Goal: Use online tool/utility: Use online tool/utility

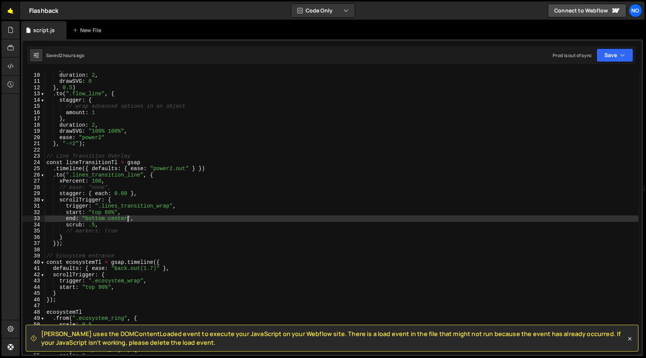
scroll to position [55, 0]
drag, startPoint x: 12, startPoint y: 12, endPoint x: 21, endPoint y: 11, distance: 8.8
click at [12, 12] on link "🤙" at bounding box center [11, 11] width 19 height 18
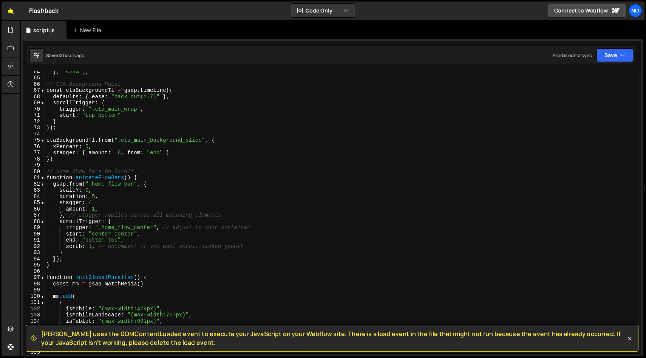
scroll to position [407, 0]
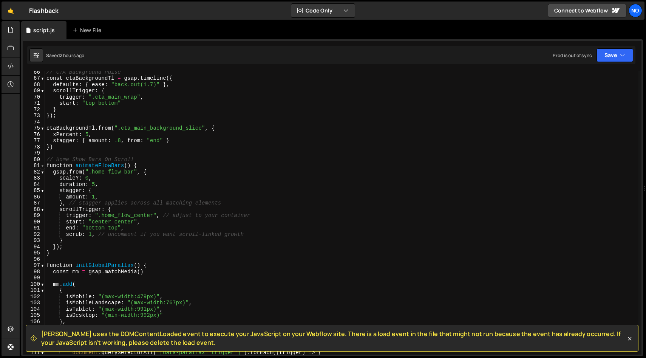
click at [43, 168] on span at bounding box center [42, 165] width 4 height 6
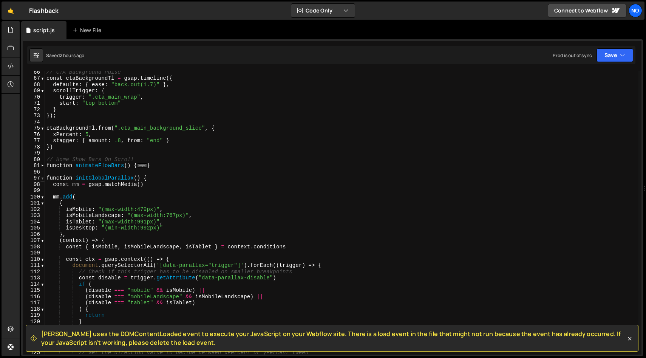
click at [43, 176] on span at bounding box center [42, 178] width 4 height 6
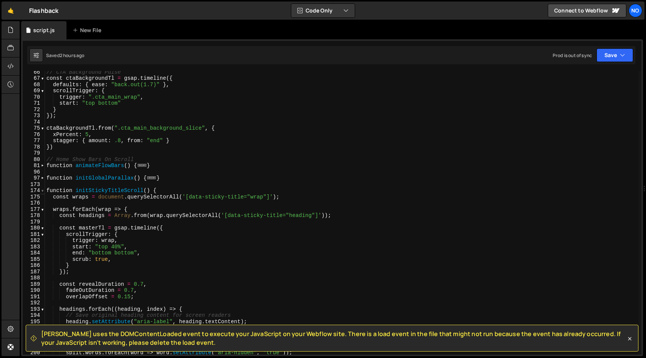
click at [43, 191] on span at bounding box center [42, 190] width 4 height 6
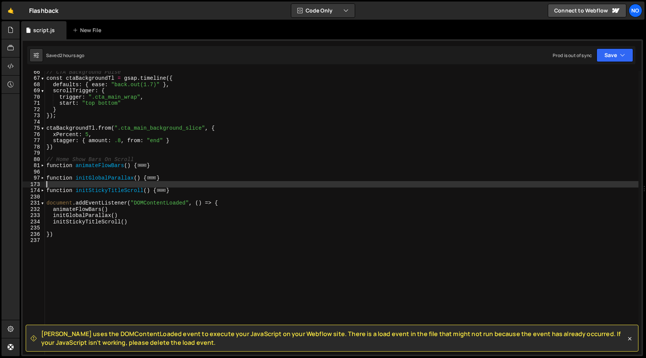
click at [226, 182] on div "// CTA Background Pulse const ctaBackgroundTl = gsap . timeline ({ defaults : {…" at bounding box center [342, 217] width 594 height 296
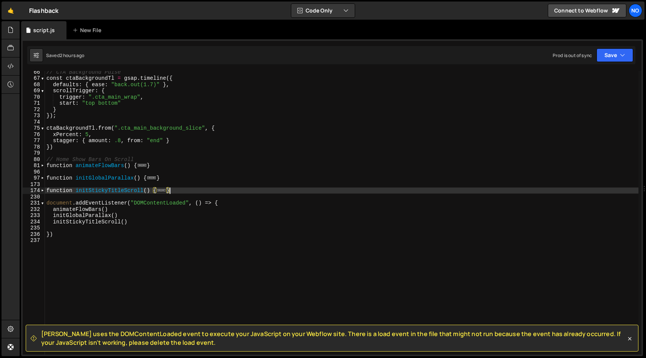
click at [223, 187] on div "// CTA Background Pulse const ctaBackgroundTl = gsap . timeline ({ defaults : {…" at bounding box center [342, 217] width 594 height 296
type textarea "}"
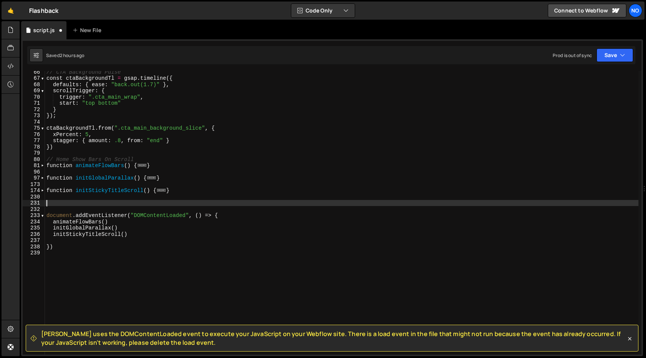
paste textarea "}"
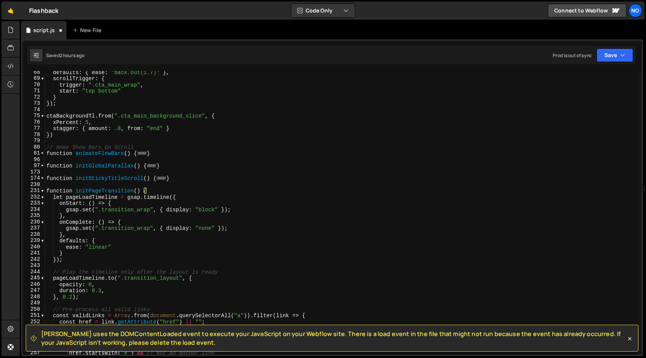
scroll to position [408, 0]
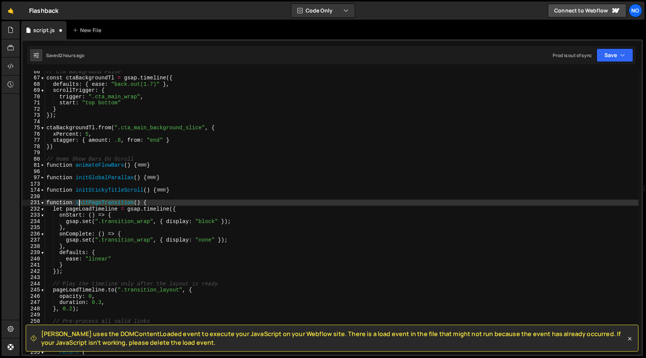
drag, startPoint x: 134, startPoint y: 203, endPoint x: 87, endPoint y: 213, distance: 48.3
click at [77, 204] on div "// CTA Background Pulse const ctaBackgroundTl = gsap . timeline ({ defaults : {…" at bounding box center [342, 216] width 594 height 296
click at [105, 201] on div "// CTA Background Pulse const ctaBackgroundTl = gsap . timeline ({ defaults : {…" at bounding box center [342, 212] width 594 height 283
click at [105, 201] on div "// CTA Background Pulse const ctaBackgroundTl = gsap . timeline ({ defaults : {…" at bounding box center [342, 216] width 594 height 296
click at [169, 200] on div "// CTA Background Pulse const ctaBackgroundTl = gsap . timeline ({ defaults : {…" at bounding box center [342, 216] width 594 height 296
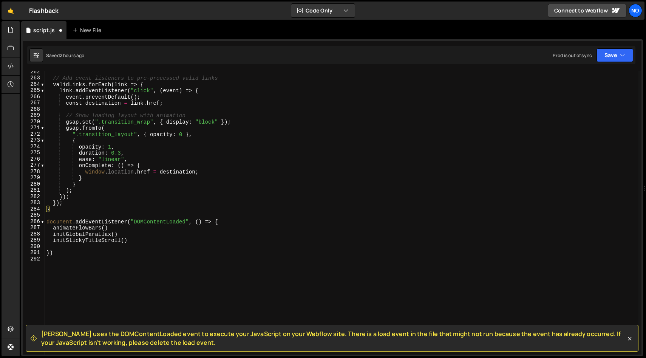
scroll to position [743, 0]
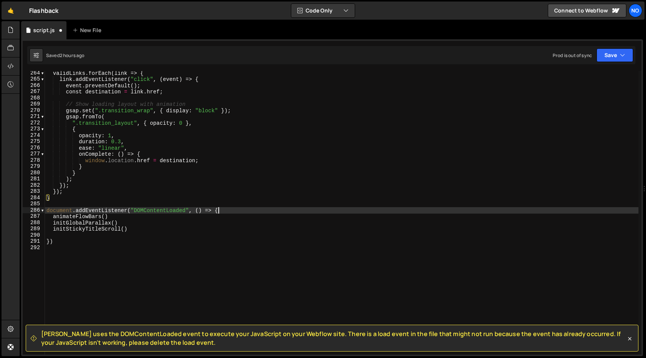
click at [250, 209] on div "validLinks . forEach ( link => { link . addEventListener ( "click" , ( event ) …" at bounding box center [342, 218] width 594 height 296
type textarea "document.addEventListener("DOMContentLoaded", () => {"
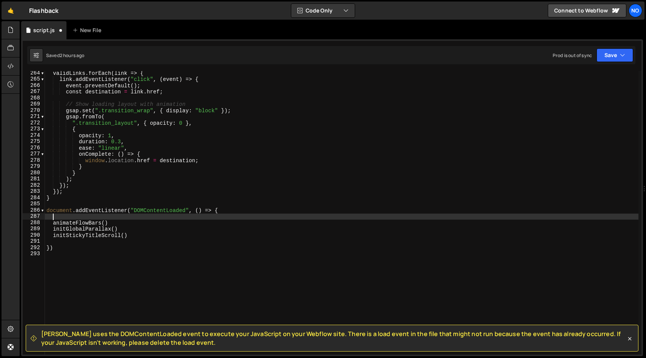
paste textarea "initPageTransition"
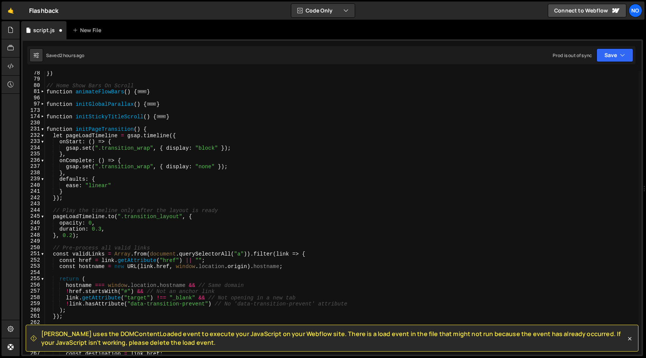
scroll to position [481, 0]
drag, startPoint x: 102, startPoint y: 147, endPoint x: 106, endPoint y: 156, distance: 10.3
click at [102, 147] on div "}) // Home Show Bars On Scroll function animateFlowBars ( ) { ... } function in…" at bounding box center [342, 218] width 594 height 296
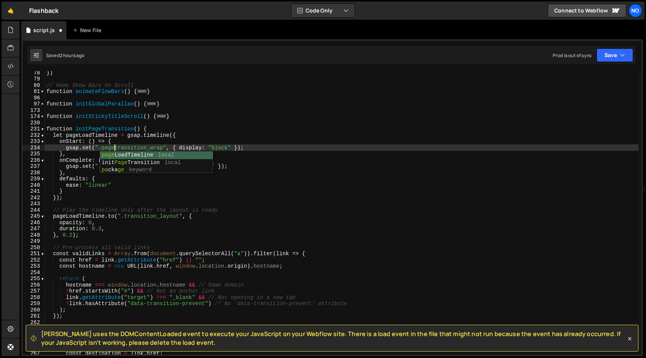
scroll to position [0, 5]
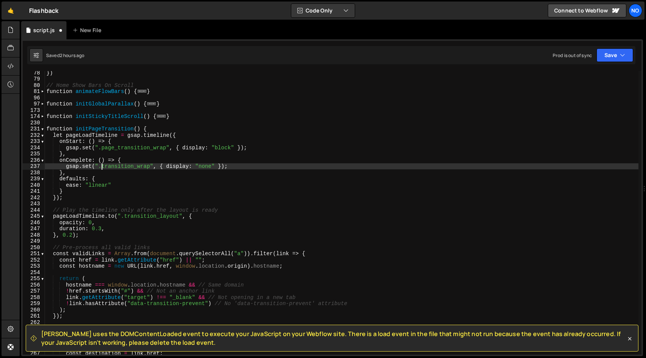
click at [103, 164] on div "}) // Home Show Bars On Scroll function animateFlowBars ( ) { ... } function in…" at bounding box center [342, 218] width 594 height 296
click at [294, 168] on div "}) // Home Show Bars On Scroll function animateFlowBars ( ) { ... } function in…" at bounding box center [342, 218] width 594 height 296
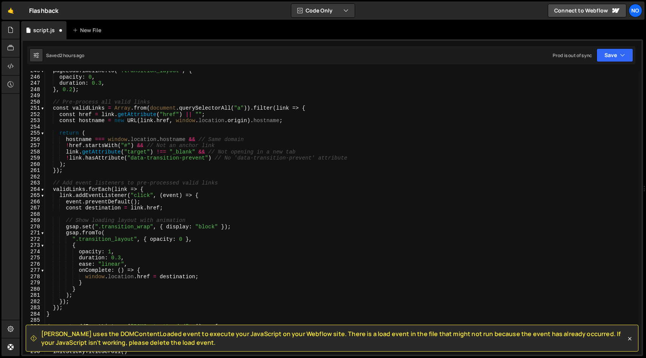
scroll to position [627, 0]
click at [101, 226] on div "pageLoadTimeline . to ( ".transition_layout" , { opacity : 0 , duration : 0.3 ,…" at bounding box center [342, 215] width 594 height 296
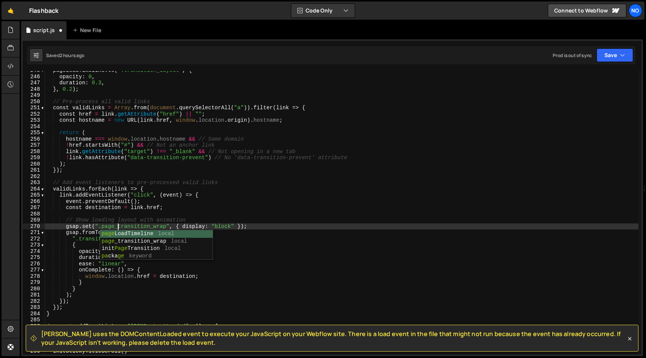
scroll to position [0, 5]
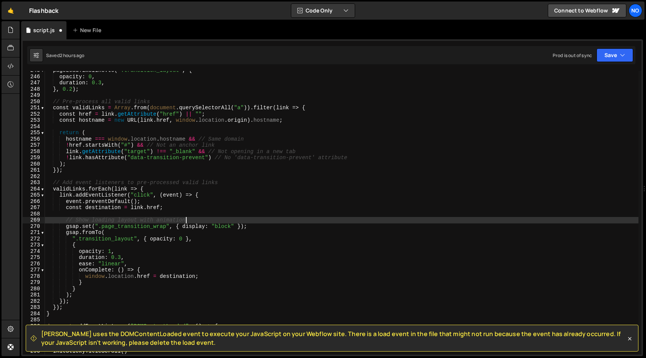
click at [276, 222] on div "pageLoadTimeline . to ( ".transition_layout" , { opacity : 0 , duration : 0.3 ,…" at bounding box center [342, 215] width 594 height 296
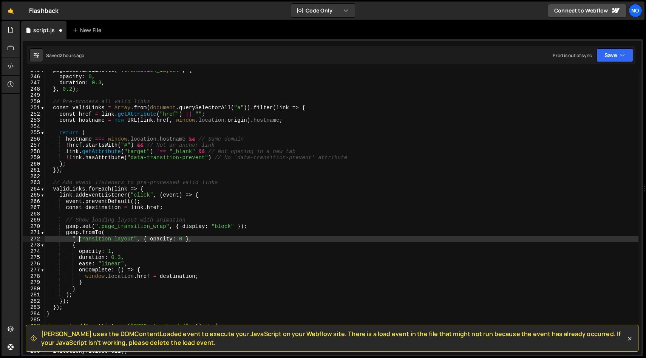
drag, startPoint x: 78, startPoint y: 237, endPoint x: 101, endPoint y: 257, distance: 29.8
click at [78, 237] on div "pageLoadTimeline . to ( ".transition_layout" , { opacity : 0 , duration : 0.3 ,…" at bounding box center [342, 215] width 594 height 296
click at [247, 248] on div "pageLoadTimeline . to ( ".transition_layout" , { opacity : 0 , duration : 0.3 ,…" at bounding box center [342, 215] width 594 height 296
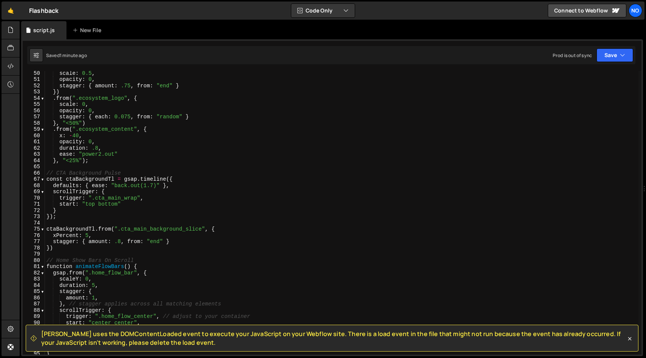
scroll to position [0, 0]
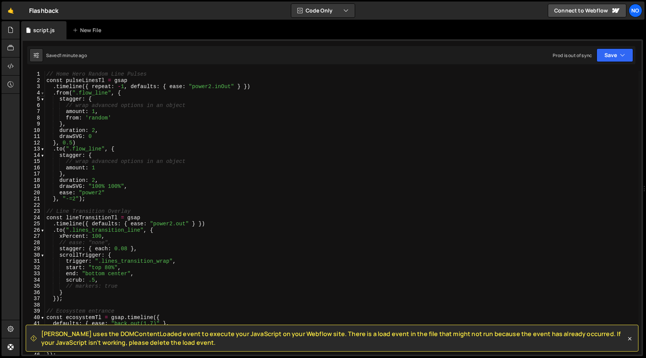
click at [42, 93] on span at bounding box center [42, 93] width 4 height 6
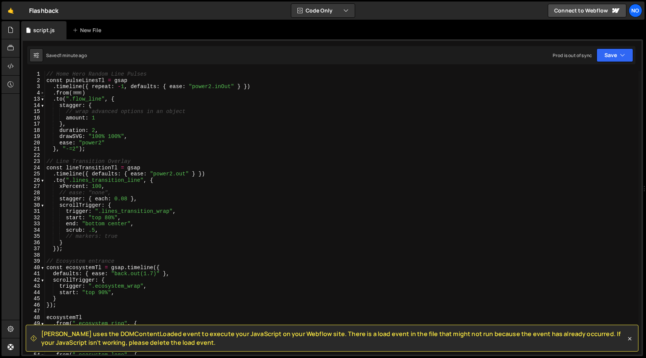
click at [42, 93] on span at bounding box center [42, 93] width 4 height 6
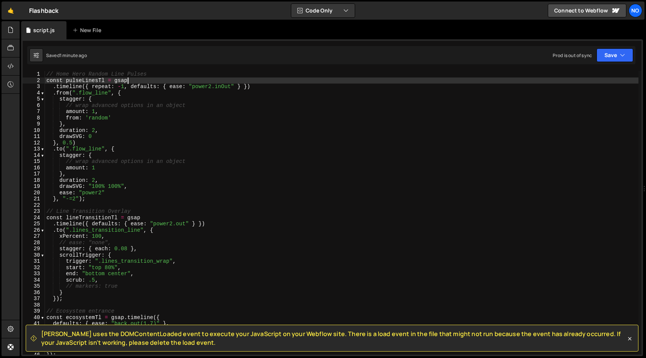
click at [310, 81] on div "// Home Hero Random Line Pulses const pulseLinesTl = gsap . timeline ({ repeat …" at bounding box center [342, 219] width 594 height 296
click at [315, 71] on div "// Home Hero Random Line Pulses const pulseLinesTl = gsap . timeline ({ repeat …" at bounding box center [342, 219] width 594 height 296
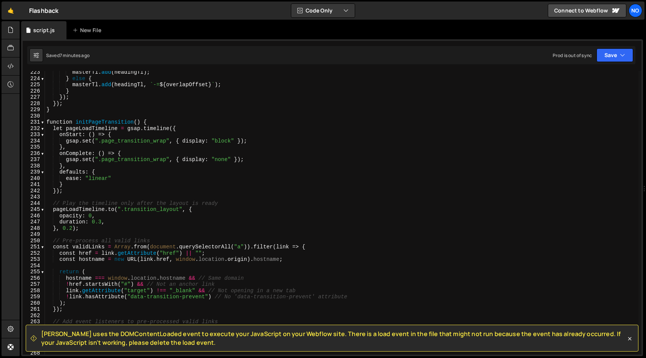
scroll to position [1395, 0]
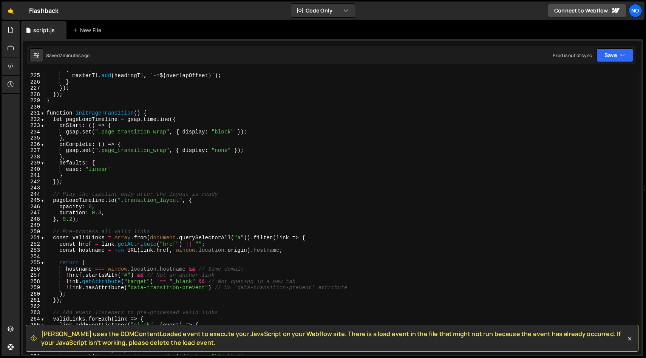
click at [92, 119] on div "} else { masterTl . add ( headingTl , ` -= ${ overlapOffset } ` ) ; } }) ; }) ;…" at bounding box center [342, 214] width 594 height 296
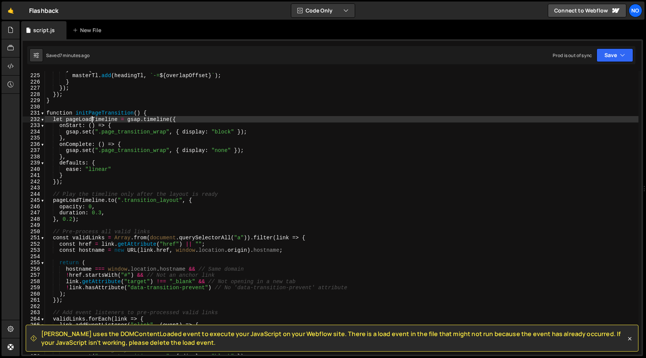
click at [92, 119] on div "} else { masterTl . add ( headingTl , ` -= ${ overlapOffset } ` ) ; } }) ; }) ;…" at bounding box center [342, 214] width 594 height 296
click at [62, 118] on div "} else { masterTl . add ( headingTl , ` -= ${ overlapOffset } ` ) ; } }) ; }) ;…" at bounding box center [342, 214] width 594 height 296
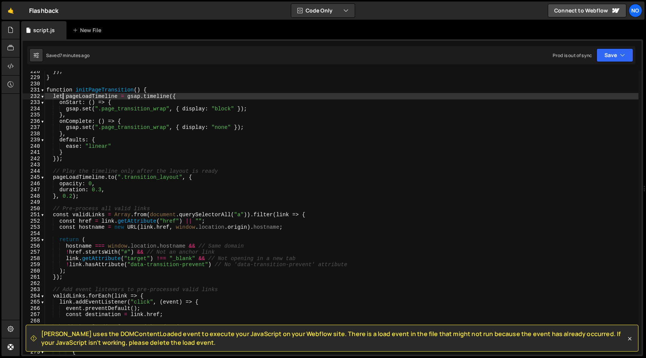
scroll to position [1426, 0]
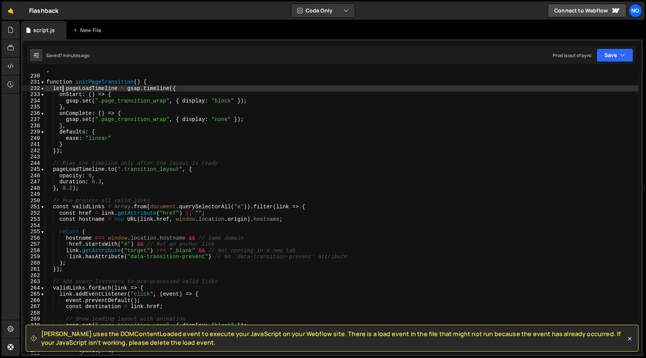
click at [106, 174] on div "} function initPageTransition ( ) { let pageLoadTimeline = gsap . timeline ({ o…" at bounding box center [342, 215] width 594 height 296
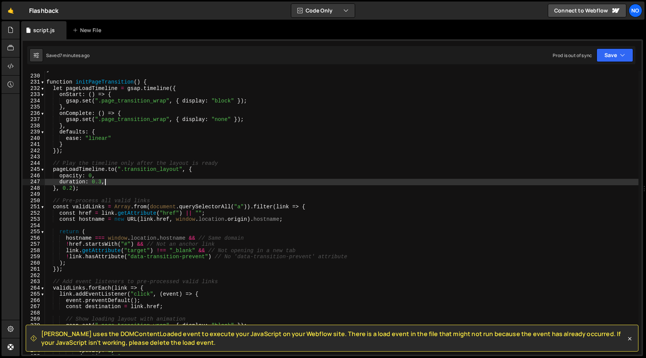
click at [127, 181] on div "} function initPageTransition ( ) { let pageLoadTimeline = gsap . timeline ({ o…" at bounding box center [342, 215] width 594 height 296
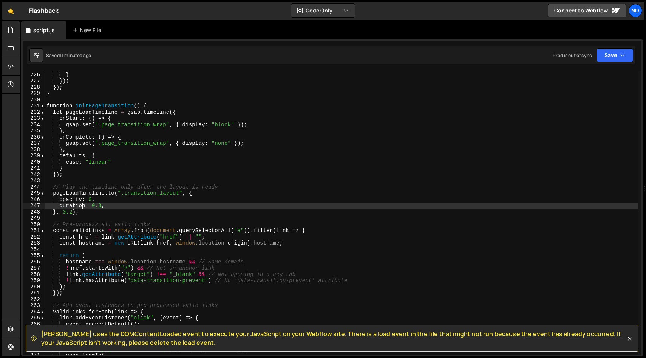
scroll to position [1402, 0]
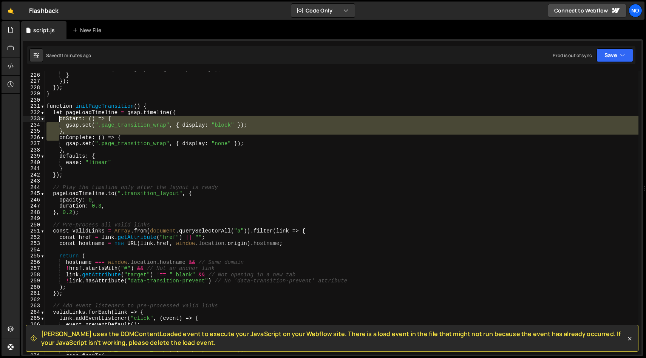
drag, startPoint x: 60, startPoint y: 138, endPoint x: 74, endPoint y: 138, distance: 14.0
click at [60, 119] on div "masterTl . add ( headingTl , ` -= ${ overlapOffset } ` ) ; } }) ; }) ; } functi…" at bounding box center [342, 214] width 594 height 296
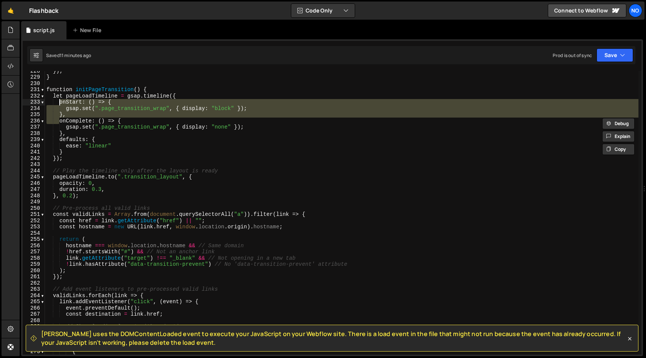
scroll to position [1419, 0]
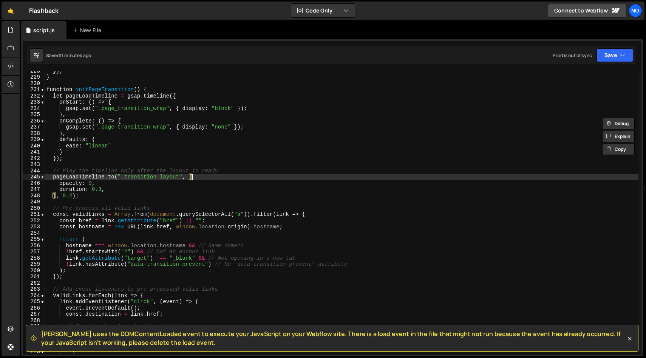
click at [206, 178] on div "}) ; } function initPageTransition ( ) { let pageLoadTimeline = gsap . timeline…" at bounding box center [342, 216] width 594 height 296
click at [205, 184] on div "}) ; } function initPageTransition ( ) { let pageLoadTimeline = gsap . timeline…" at bounding box center [342, 216] width 594 height 296
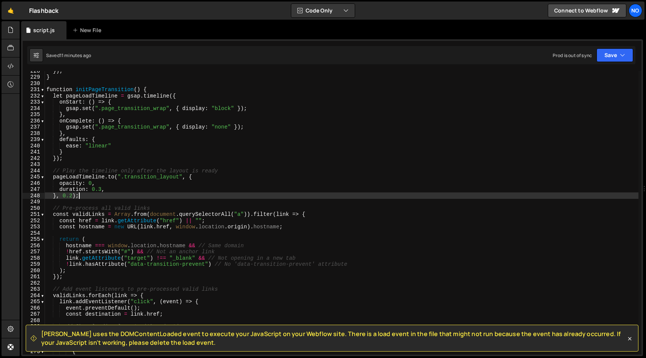
click at [205, 193] on div "}) ; } function initPageTransition ( ) { let pageLoadTimeline = gsap . timeline…" at bounding box center [342, 216] width 594 height 296
click at [206, 187] on div "}) ; } function initPageTransition ( ) { let pageLoadTimeline = gsap . timeline…" at bounding box center [342, 216] width 594 height 296
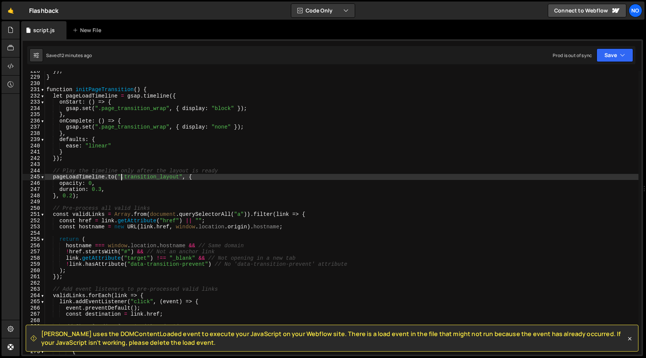
click at [123, 177] on div "}) ; } function initPageTransition ( ) { let pageLoadTimeline = gsap . timeline…" at bounding box center [342, 216] width 594 height 296
type textarea "[DOMAIN_NAME](".page_transition_layout", {"
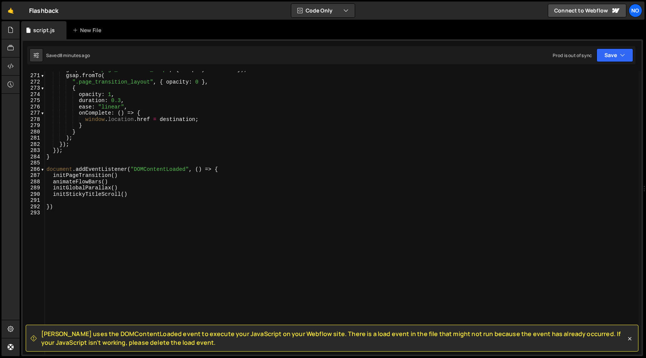
scroll to position [1682, 0]
click at [103, 227] on div "gsap . set ( ".page_transition_wrap" , { display : "block" }) ; gsap . fromTo (…" at bounding box center [342, 214] width 594 height 296
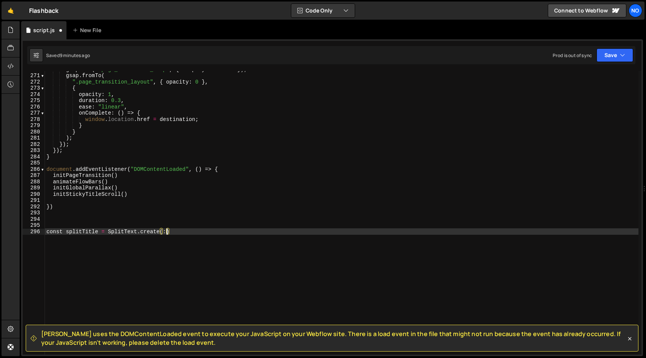
scroll to position [0, 8]
type textarea "const splitTitle = SplitText.create("", {)"
type textarea "const splitTitle = SplitText.create("h1", {"
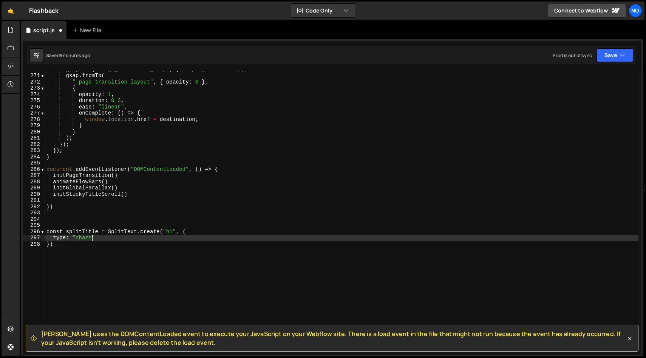
scroll to position [0, 3]
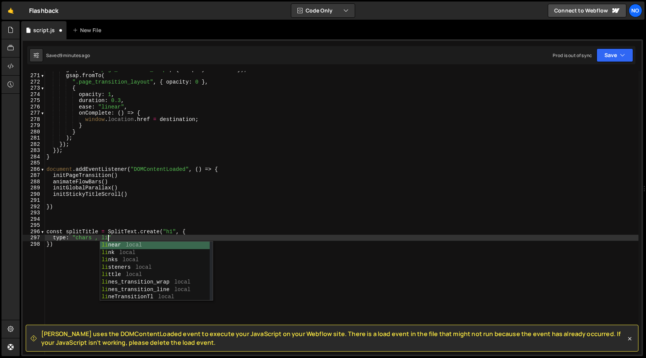
type textarea "type: "chars , lines""
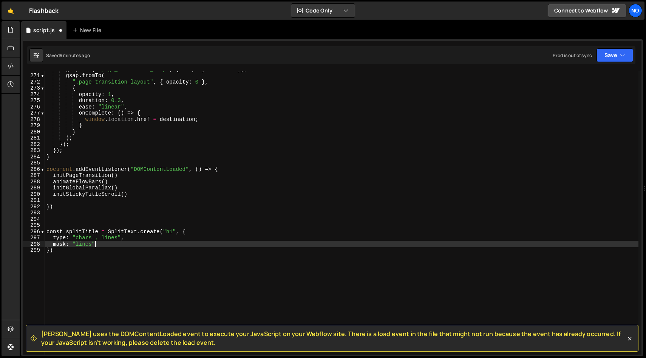
scroll to position [0, 3]
type textarea "})"
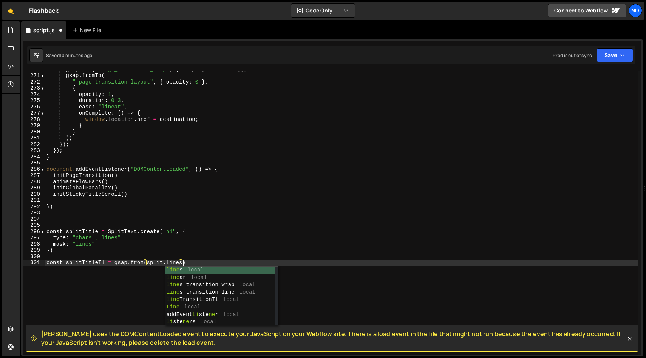
scroll to position [0, 9]
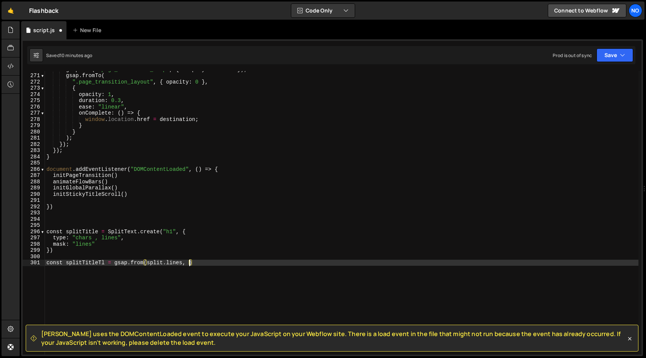
type textarea "const splitTitleTl = gsap.from(split.lines, {)"
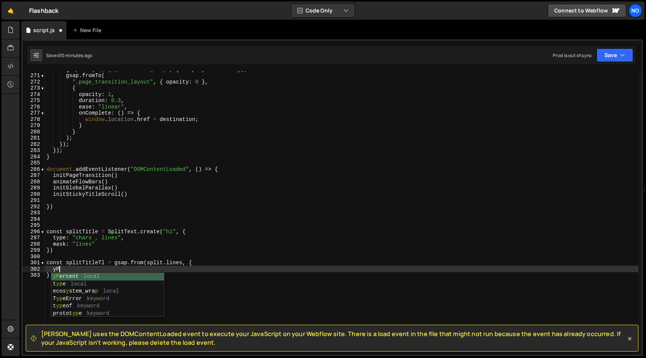
scroll to position [0, 0]
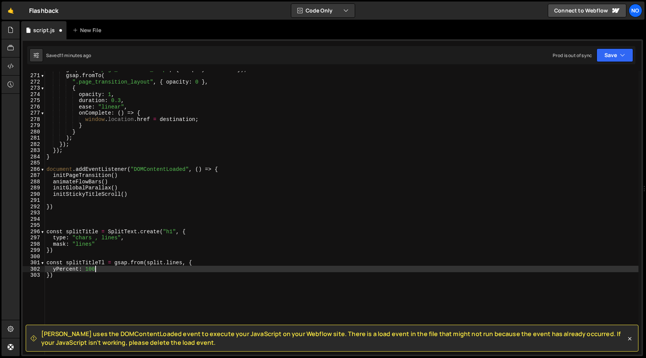
type textarea "yPercent: 100,"
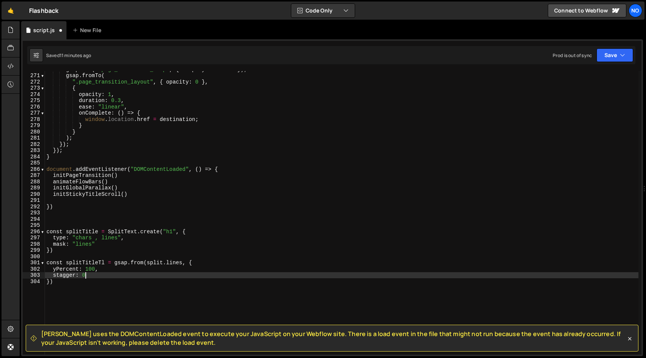
scroll to position [0, 3]
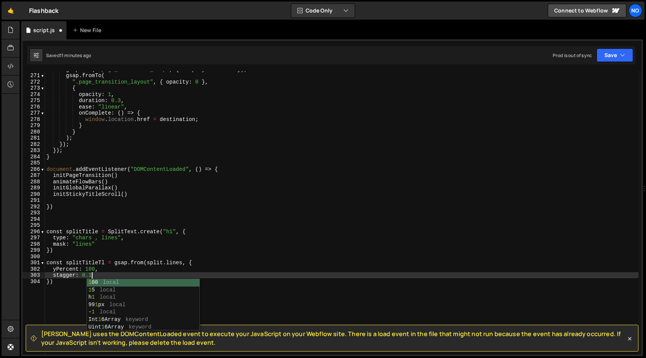
type textarea "stagger: 0.1"
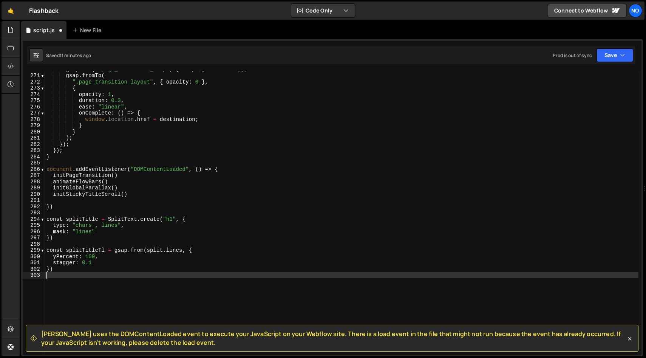
scroll to position [0, 0]
click at [96, 224] on div "gsap . set ( ".page_transition_wrap" , { display : "block" }) ; gsap . fromTo (…" at bounding box center [342, 214] width 594 height 296
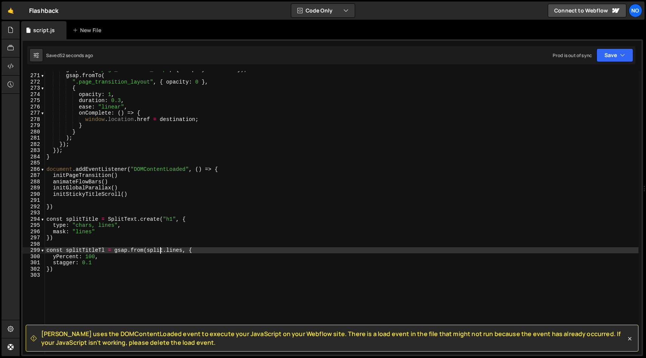
click at [160, 250] on div "gsap . set ( ".page_transition_wrap" , { display : "block" }) ; gsap . fromTo (…" at bounding box center [342, 214] width 594 height 296
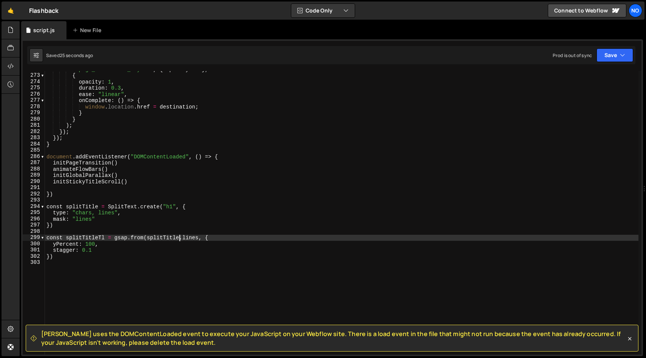
scroll to position [1695, 0]
drag, startPoint x: 97, startPoint y: 211, endPoint x: 107, endPoint y: 222, distance: 14.7
click at [97, 211] on div "".page_transition_layout" , { opacity : 0 } , { opacity : 1 , duration : 0.3 , …" at bounding box center [342, 213] width 594 height 296
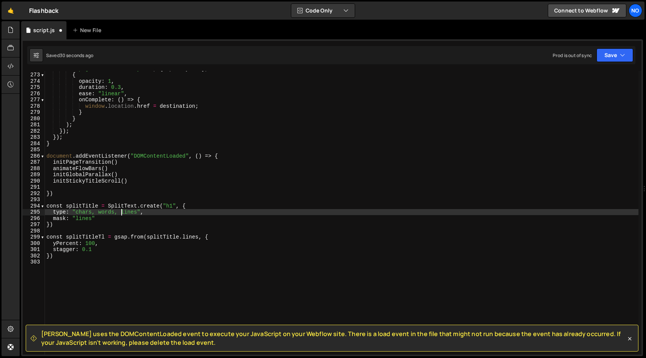
scroll to position [0, 3]
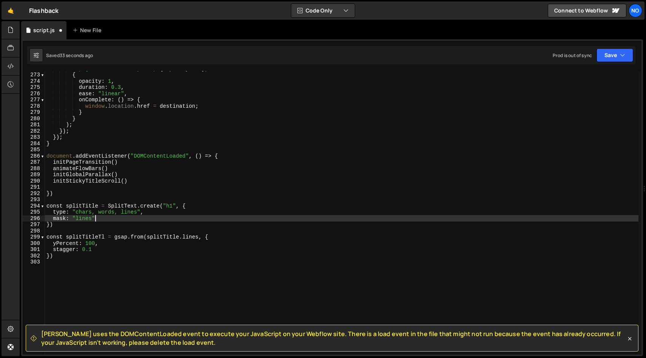
click at [199, 238] on div "".page_transition_layout" , { opacity : 0 } , { opacity : 1 , duration : 0.3 , …" at bounding box center [342, 213] width 594 height 296
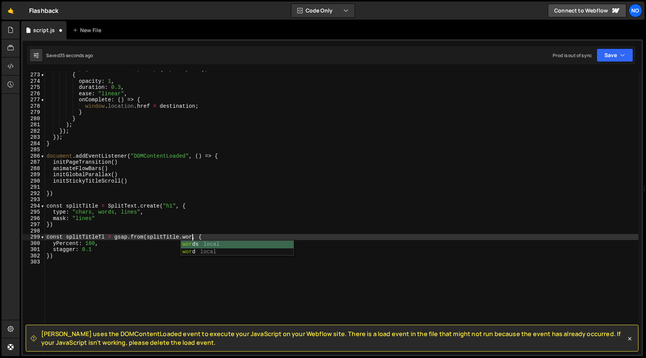
scroll to position [0, 11]
click at [91, 249] on div "".page_transition_layout" , { opacity : 0 } , { opacity : 1 , duration : 0.3 , …" at bounding box center [342, 213] width 594 height 296
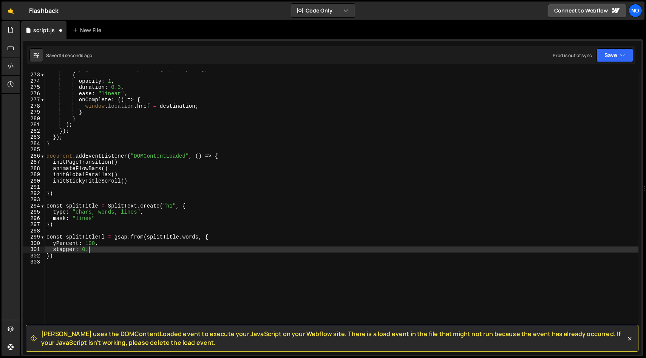
scroll to position [0, 3]
type textarea "stagger: 0.04"
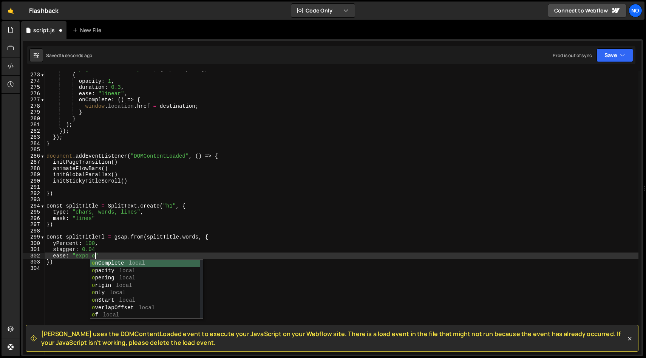
scroll to position [0, 3]
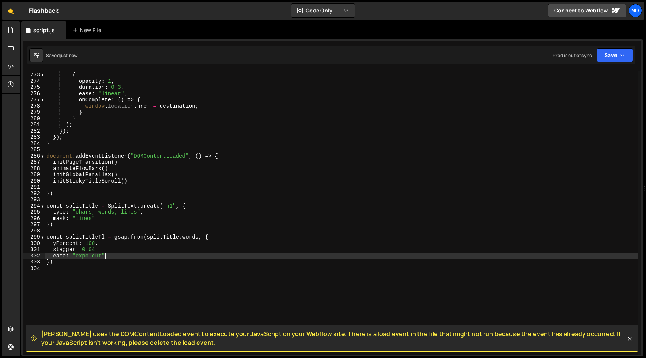
click at [111, 255] on div "".page_transition_layout" , { opacity : 0 } , { opacity : 1 , duration : 0.3 , …" at bounding box center [342, 213] width 594 height 296
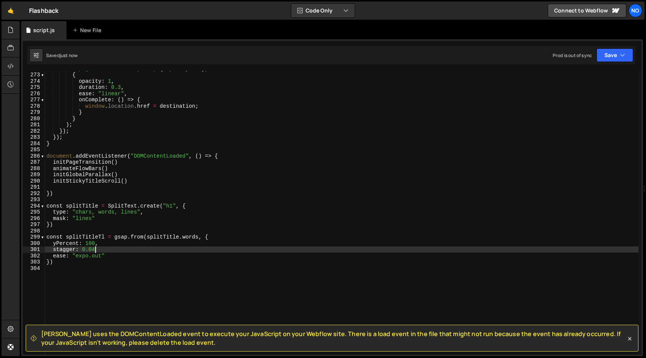
click at [107, 249] on div "".page_transition_layout" , { opacity : 0 } , { opacity : 1 , duration : 0.3 , …" at bounding box center [342, 213] width 594 height 296
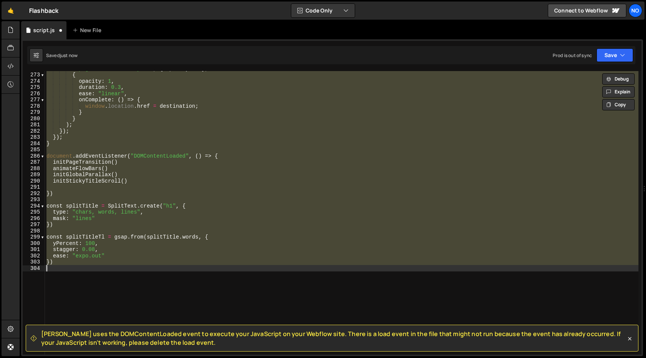
scroll to position [0, 0]
click at [98, 251] on div "".page_transition_layout" , { opacity : 0 } , { opacity : 1 , duration : 0.3 , …" at bounding box center [342, 213] width 594 height 296
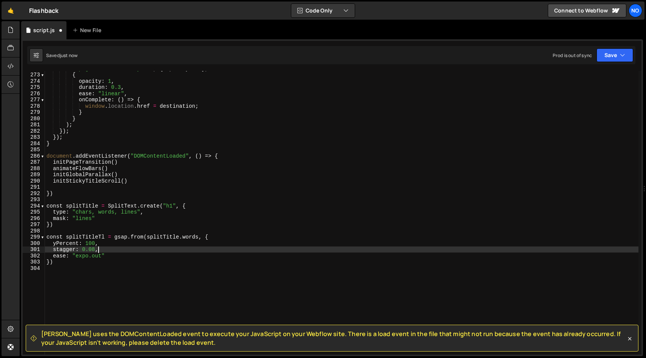
click at [94, 250] on div "".page_transition_layout" , { opacity : 0 } , { opacity : 1 , duration : 0.3 , …" at bounding box center [342, 213] width 594 height 296
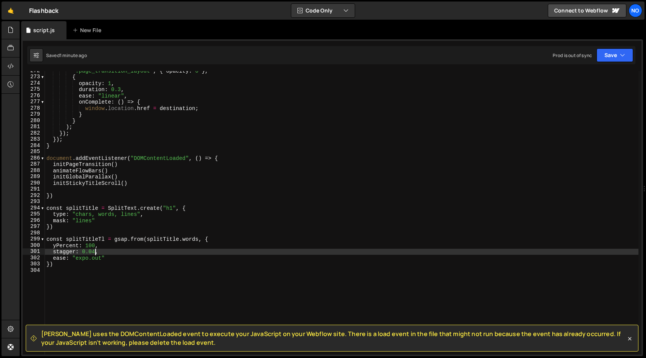
scroll to position [1692, 0]
drag, startPoint x: 173, startPoint y: 209, endPoint x: 167, endPoint y: 210, distance: 6.8
click at [168, 210] on div "".page_transition_layout" , { opacity : 0 } , { opacity : 1 , duration : 0.3 , …" at bounding box center [342, 216] width 594 height 296
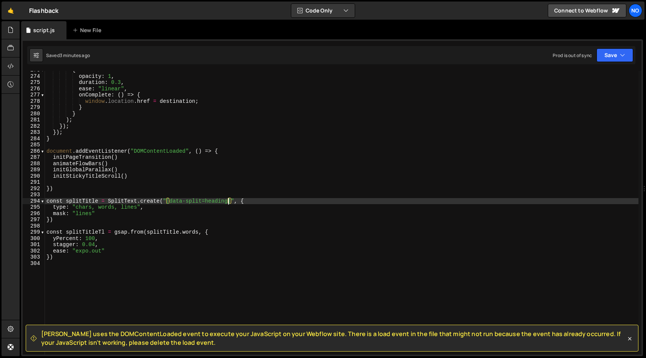
scroll to position [1700, 0]
click at [226, 188] on div "{ opacity : 1 , duration : 0.3 , ease : "linear" , onComplete : ( ) => { window…" at bounding box center [342, 215] width 594 height 296
type textarea "})"
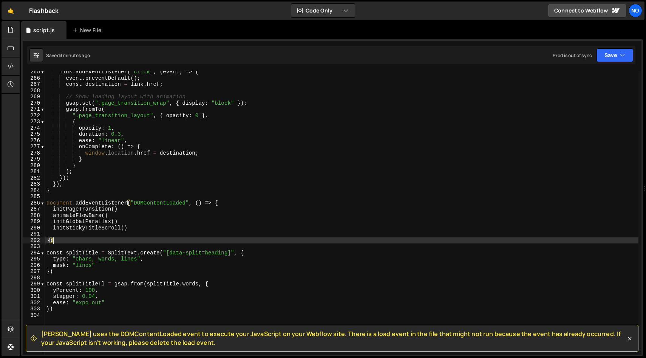
scroll to position [1647, 0]
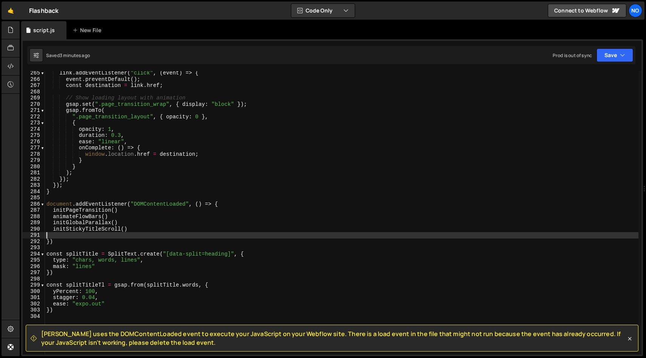
click at [76, 235] on div "link . addEventListener ( "click" , ( event ) => { event . preventDefault ( ) ;…" at bounding box center [342, 218] width 594 height 296
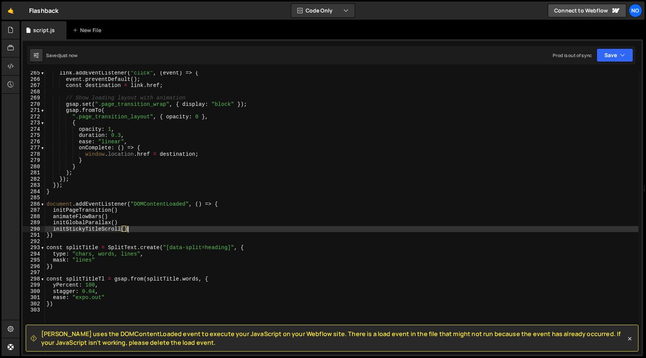
click at [127, 215] on div "link . addEventListener ( "click" , ( event ) => { event . preventDefault ( ) ;…" at bounding box center [342, 218] width 594 height 296
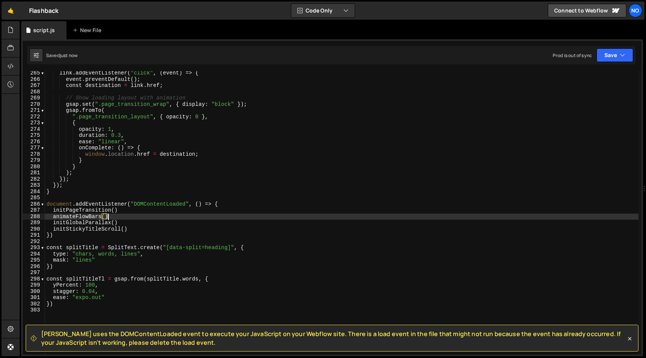
click at [148, 226] on div "link . addEventListener ( "click" , ( event ) => { event . preventDefault ( ) ;…" at bounding box center [342, 218] width 594 height 296
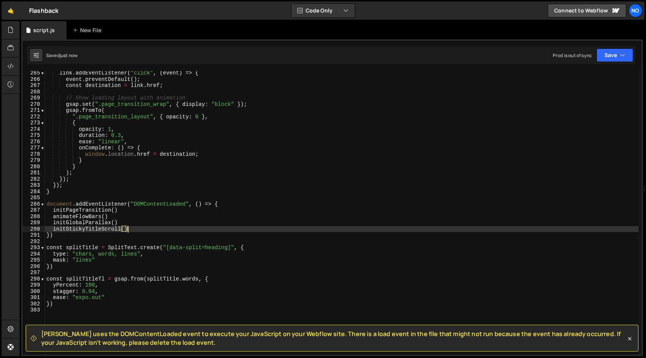
click at [158, 222] on div "link . addEventListener ( "click" , ( event ) => { event . preventDefault ( ) ;…" at bounding box center [342, 218] width 594 height 296
type textarea "initGlobalParallax()"
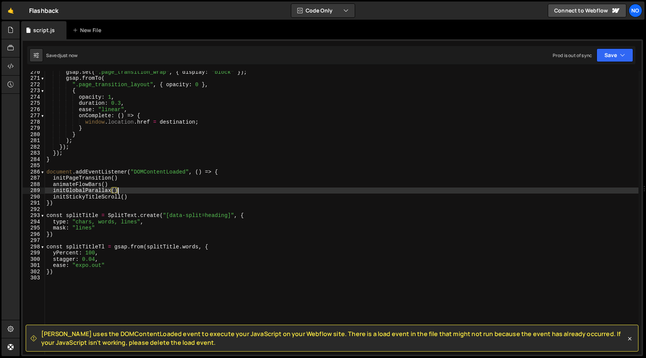
scroll to position [1680, 0]
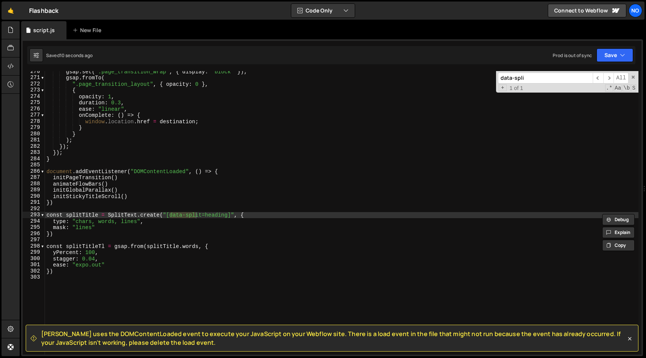
type input "data-split"
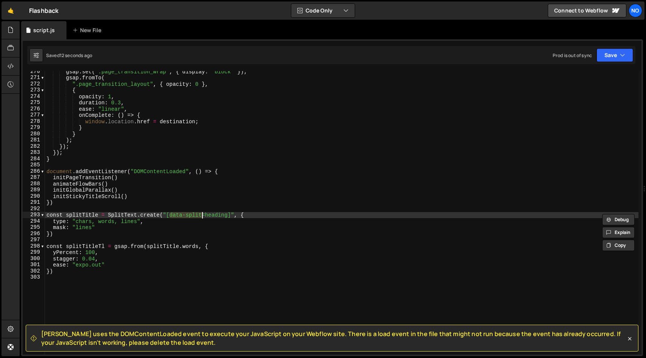
click at [103, 237] on div "gsap . set ( ".page_transition_wrap" , { display : "block" }) ; gsap . fromTo (…" at bounding box center [342, 216] width 594 height 296
type textarea "})"
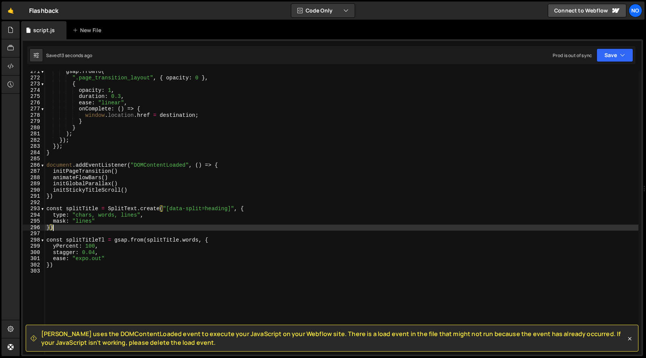
scroll to position [1687, 0]
click at [104, 271] on div "gsap . fromTo ( ".page_transition_layout" , { opacity : 0 } , { opacity : 1 , d…" at bounding box center [342, 216] width 594 height 296
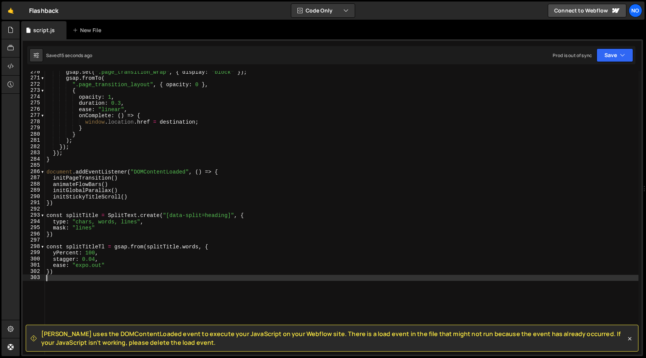
scroll to position [1680, 0]
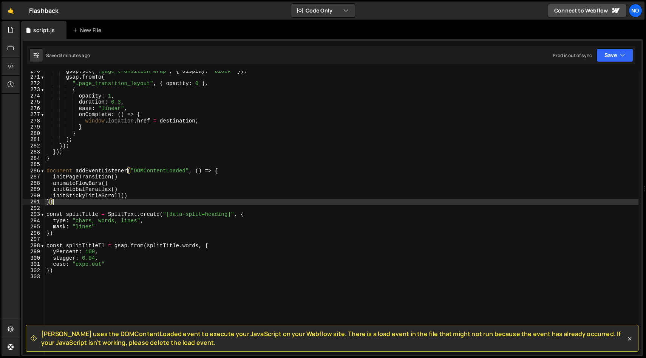
click at [72, 201] on div "gsap . set ( ".page_transition_wrap" , { display : "block" }) ; gsap . fromTo (…" at bounding box center [342, 216] width 594 height 296
type textarea "})"
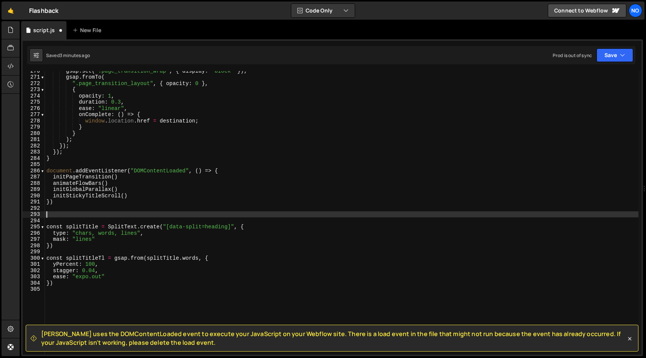
paste textarea "});"
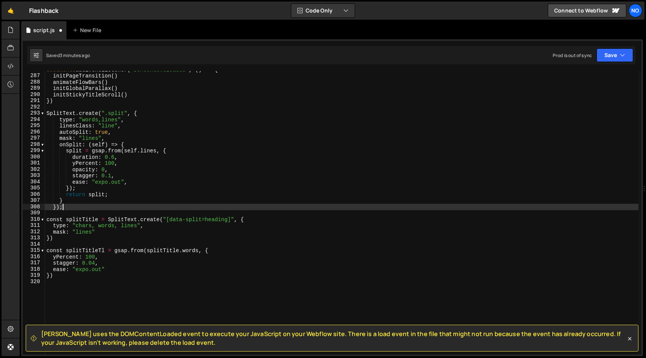
scroll to position [1782, 0]
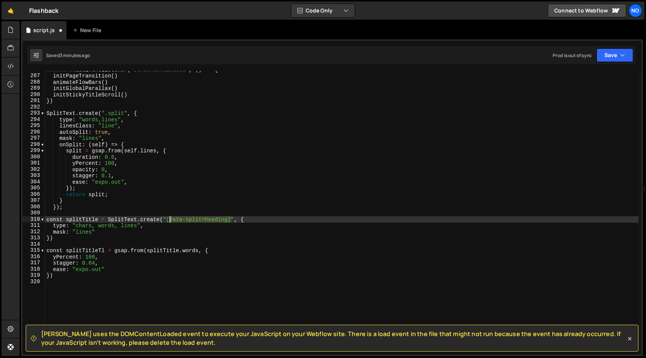
drag, startPoint x: 231, startPoint y: 219, endPoint x: 167, endPoint y: 219, distance: 63.9
click at [167, 219] on div "document . addEventListener ( "DOMContentLoaded" , ( ) => { initPageTransition …" at bounding box center [342, 215] width 594 height 296
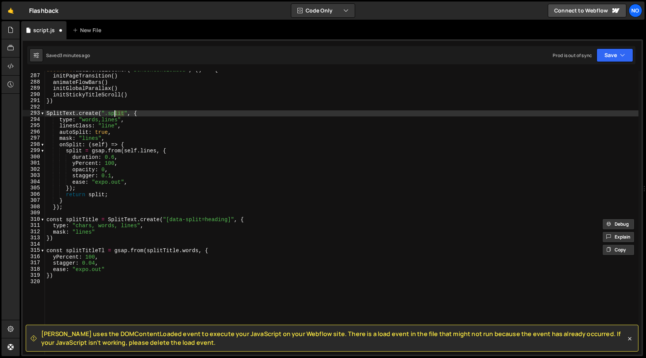
drag, startPoint x: 125, startPoint y: 113, endPoint x: 109, endPoint y: 113, distance: 15.9
click at [110, 113] on div "document . addEventListener ( "DOMContentLoaded" , ( ) => { initPageTransition …" at bounding box center [342, 215] width 594 height 296
paste textarea "[data-split=heading]"
click at [230, 116] on div "document . addEventListener ( "DOMContentLoaded" , ( ) => { initPageTransition …" at bounding box center [342, 215] width 594 height 296
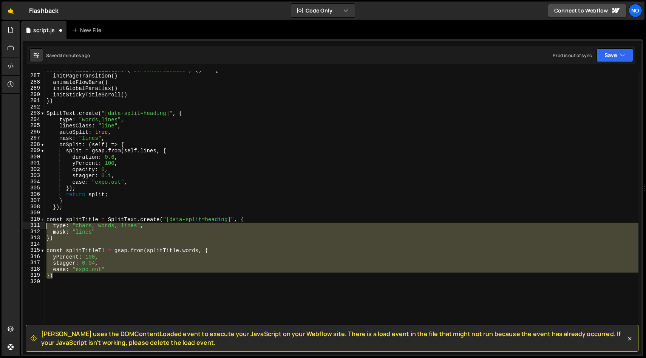
drag, startPoint x: 58, startPoint y: 275, endPoint x: 43, endPoint y: 218, distance: 58.2
click at [43, 218] on div "SplitText.create("[data-split=heading]", { 286 287 288 289 290 291 292 293 294 …" at bounding box center [332, 212] width 619 height 283
type textarea "const splitTitle = SplitText.create("[data-split=heading]", { type: "chars, wor…"
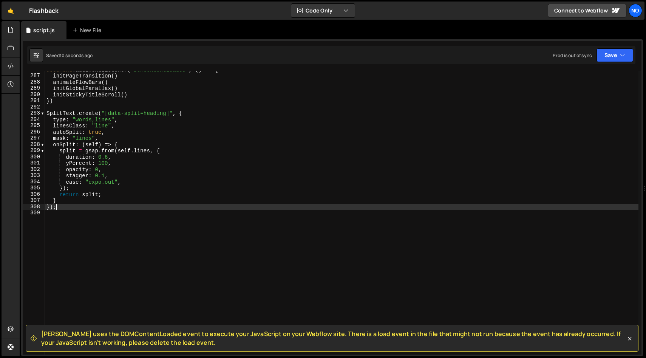
click at [125, 210] on div "document . addEventListener ( "DOMContentLoaded" , ( ) => { initPageTransition …" at bounding box center [342, 215] width 594 height 296
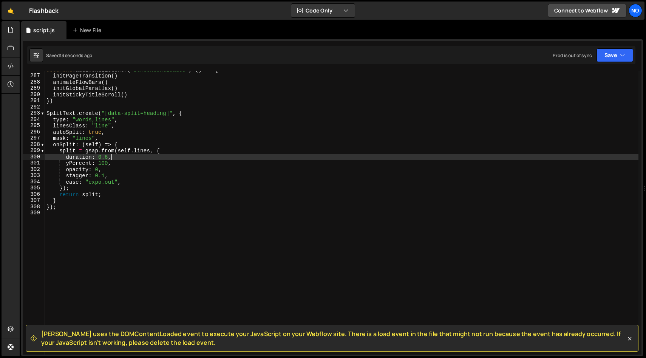
click at [114, 157] on div "document . addEventListener ( "DOMContentLoaded" , ( ) => { initPageTransition …" at bounding box center [342, 215] width 594 height 296
type textarea "// duration: 0.6,"
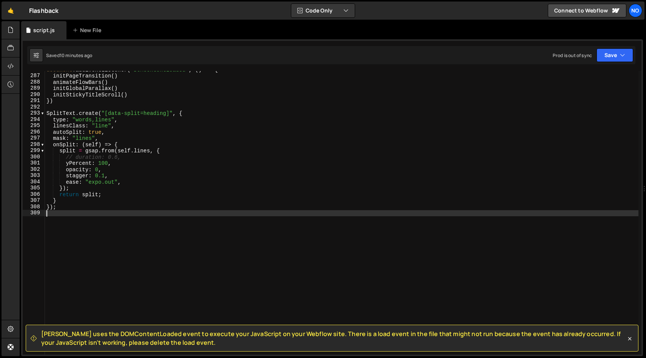
click at [73, 218] on div "document . addEventListener ( "DOMContentLoaded" , ( ) => { initPageTransition …" at bounding box center [342, 215] width 594 height 296
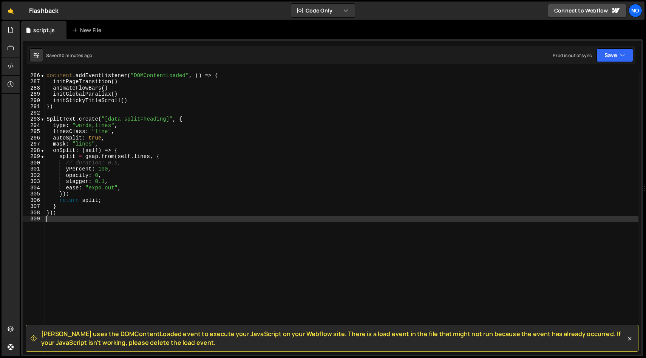
scroll to position [1775, 0]
click at [233, 120] on div "document . addEventListener ( "DOMContentLoaded" , ( ) => { initPageTransition …" at bounding box center [342, 215] width 594 height 296
type textarea "SplitText.create("[data-split=heading]", {"
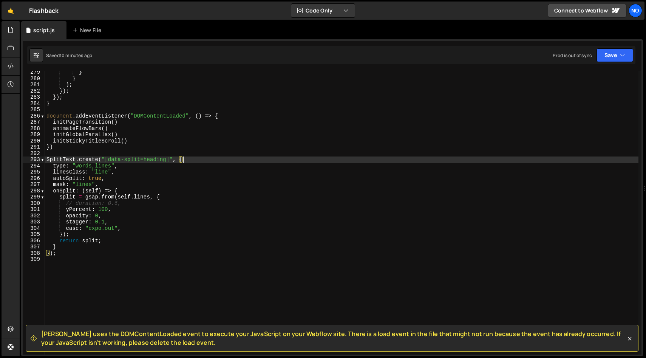
scroll to position [1735, 0]
click at [87, 153] on div "} } ) ; }) ; }) ; } document . addEventListener ( "DOMContentLoaded" , ( ) => {…" at bounding box center [342, 218] width 594 height 296
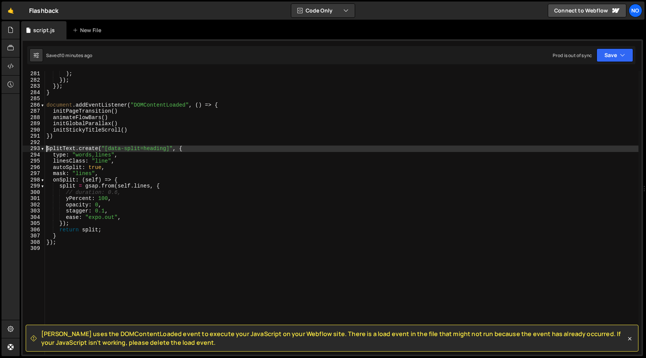
scroll to position [1746, 0]
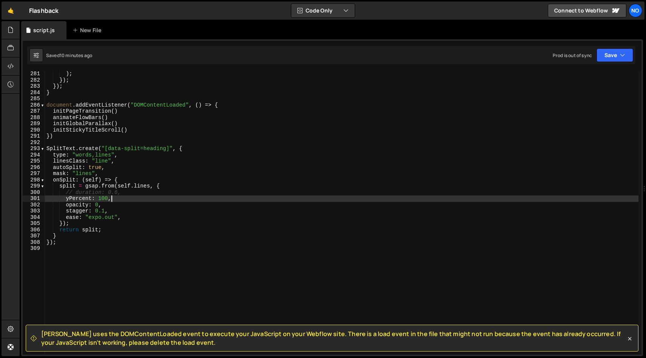
click at [155, 197] on div ") ; }) ; }) ; } document . addEventListener ( "DOMContentLoaded" , ( ) => { ini…" at bounding box center [342, 219] width 594 height 296
click at [154, 207] on div ") ; }) ; }) ; } document . addEventListener ( "DOMContentLoaded" , ( ) => { ini…" at bounding box center [342, 219] width 594 height 296
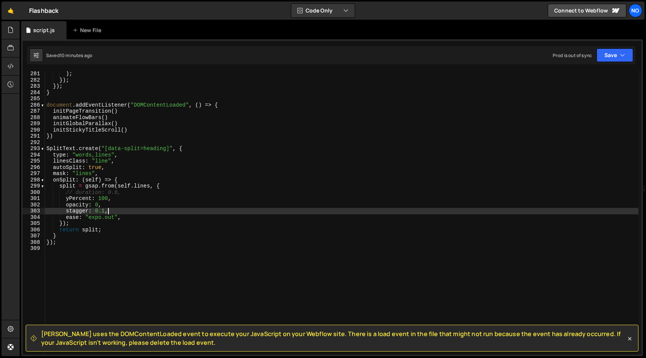
click at [157, 212] on div ") ; }) ; }) ; } document . addEventListener ( "DOMContentLoaded" , ( ) => { ini…" at bounding box center [342, 219] width 594 height 296
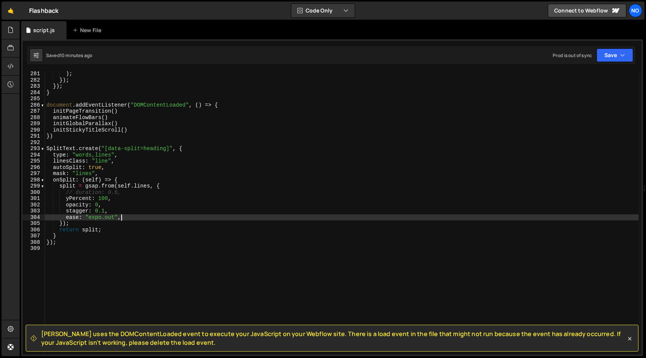
click at [159, 218] on div ") ; }) ; }) ; } document . addEventListener ( "DOMContentLoaded" , ( ) => { ini…" at bounding box center [342, 219] width 594 height 296
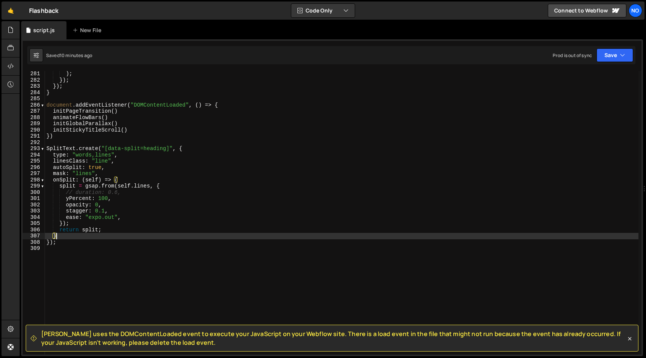
click at [130, 238] on div ") ; }) ; }) ; } document . addEventListener ( "DOMContentLoaded" , ( ) => { ini…" at bounding box center [342, 219] width 594 height 296
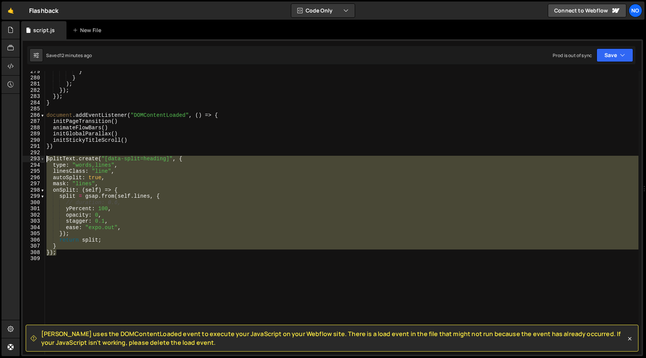
drag, startPoint x: 59, startPoint y: 252, endPoint x: 43, endPoint y: 160, distance: 93.2
click at [43, 160] on div "} 279 280 281 282 283 284 285 286 287 288 289 290 291 292 293 294 295 296 297 2…" at bounding box center [332, 212] width 619 height 283
type textarea "SplitText.create("[data-split=heading]", { type: "words,lines","
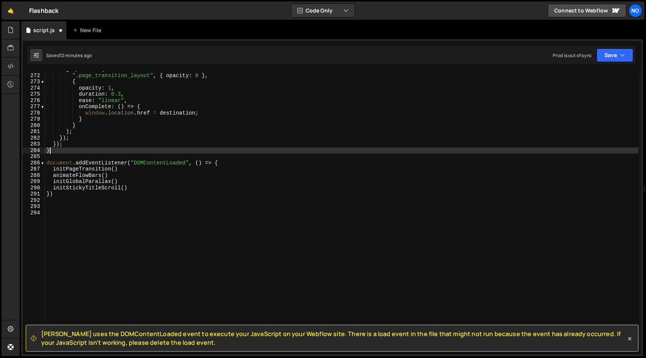
click at [67, 152] on div "gsap . fromTo ( ".page_transition_layout" , { opacity : 0 } , { opacity : 1 , d…" at bounding box center [342, 214] width 594 height 296
type textarea "}"
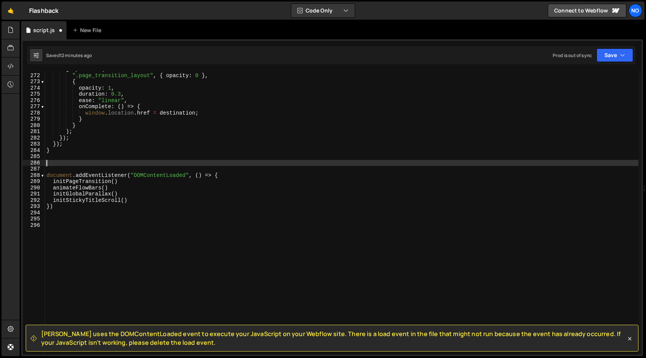
paste textarea "}"
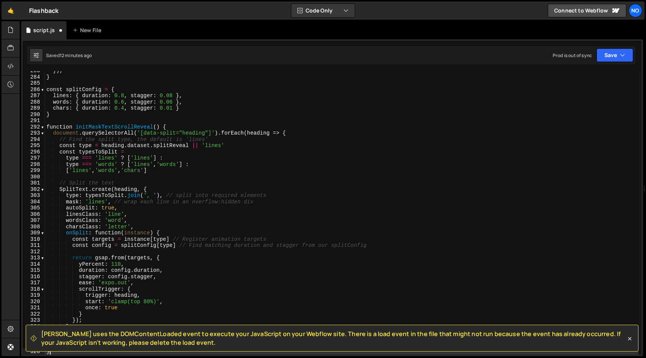
scroll to position [1762, 0]
click at [42, 127] on span at bounding box center [42, 127] width 4 height 6
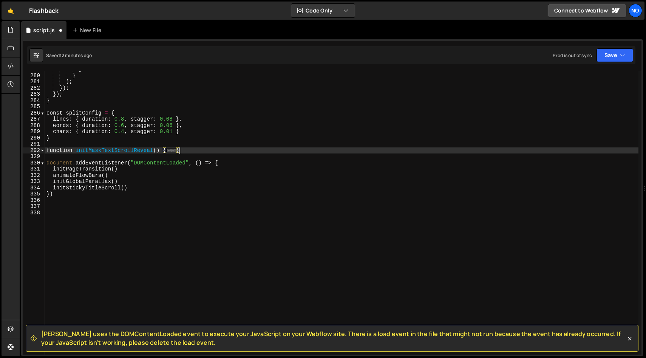
scroll to position [1738, 0]
click at [139, 183] on div "} } ) ; }) ; }) ; } const splitConfig = { lines : { duration : 0.8 , stagger : …" at bounding box center [342, 214] width 594 height 296
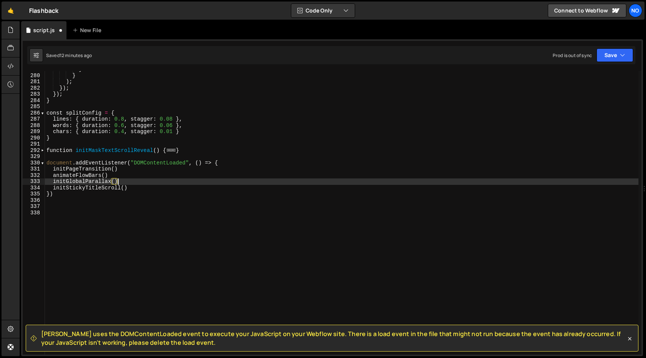
click at [139, 188] on div "} } ) ; }) ; }) ; } const splitConfig = { lines : { duration : 0.8 , stagger : …" at bounding box center [342, 214] width 594 height 296
type textarea "initStickyTitleScroll()"
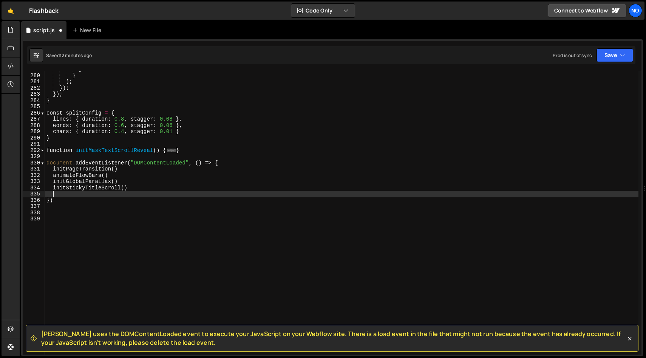
paste textarea "initMaskTextScrollReveal()"
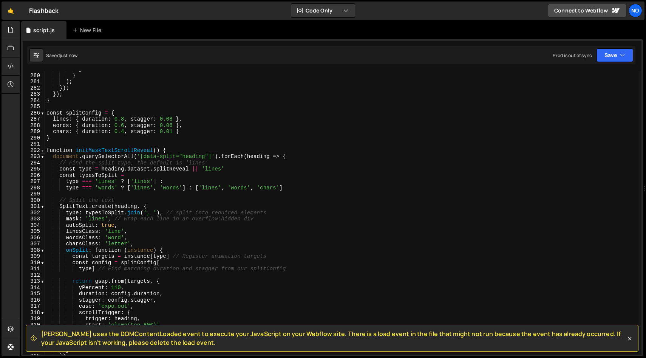
click at [42, 151] on span at bounding box center [42, 150] width 4 height 6
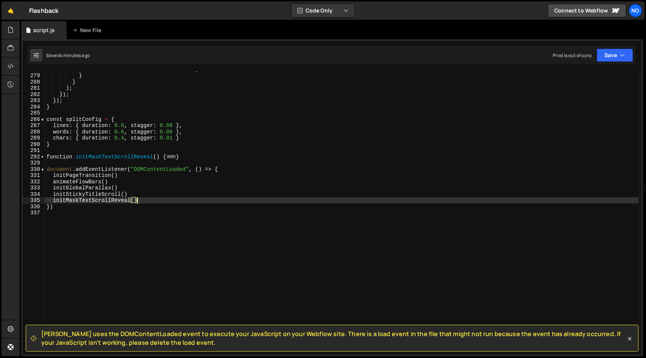
scroll to position [1731, 0]
click at [44, 159] on span at bounding box center [42, 158] width 4 height 6
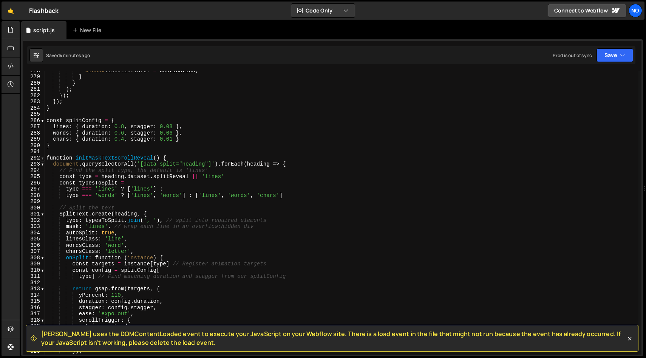
click at [44, 159] on span at bounding box center [42, 158] width 4 height 6
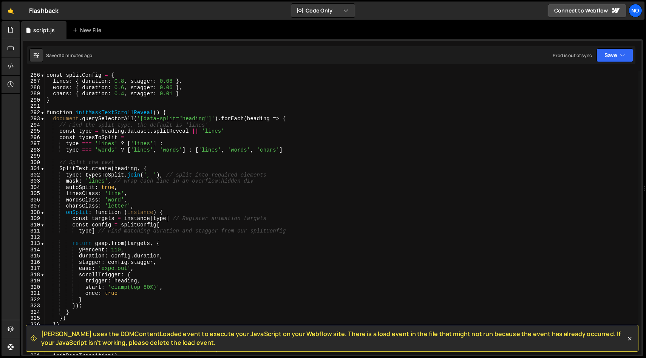
scroll to position [1776, 0]
click at [627, 338] on icon at bounding box center [630, 339] width 8 height 8
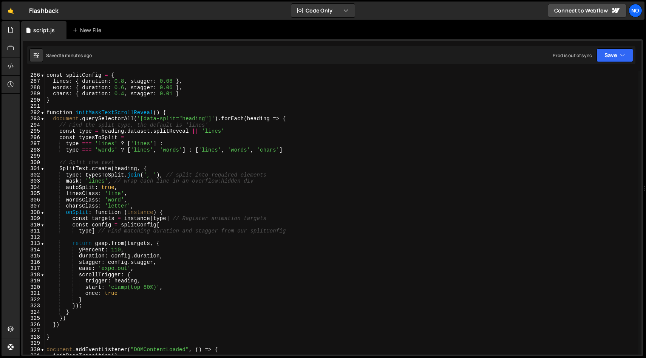
drag, startPoint x: 284, startPoint y: 227, endPoint x: 268, endPoint y: 223, distance: 16.4
click at [284, 227] on div "const splitConfig = { lines : { duration : 0.8 , stagger : 0.08 } , words : { d…" at bounding box center [342, 214] width 594 height 296
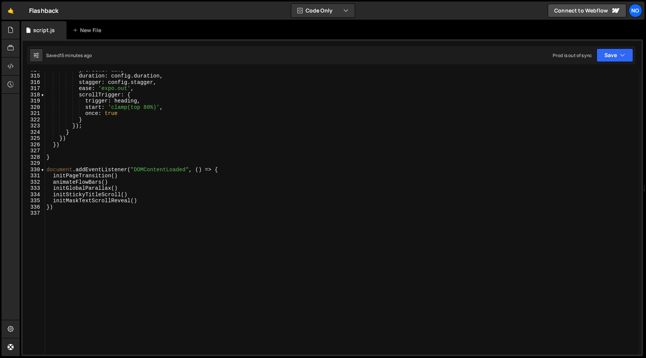
scroll to position [1956, 0]
click at [249, 198] on div "yPercent : 110 , duration : config . duration , stagger : config . stagger , ea…" at bounding box center [342, 215] width 594 height 296
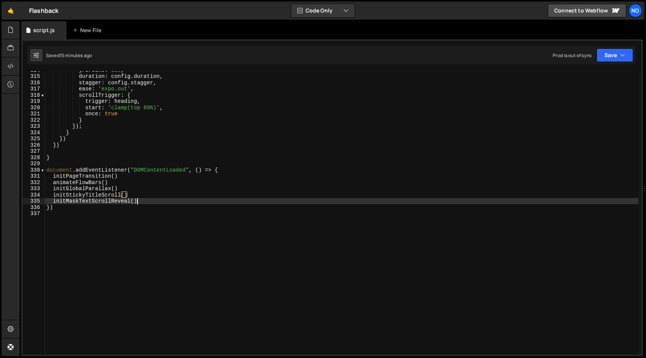
click at [248, 201] on div "yPercent : 110 , duration : config . duration , stagger : config . stagger , ea…" at bounding box center [342, 215] width 594 height 296
type textarea "initMaskTextScrollReveal()"
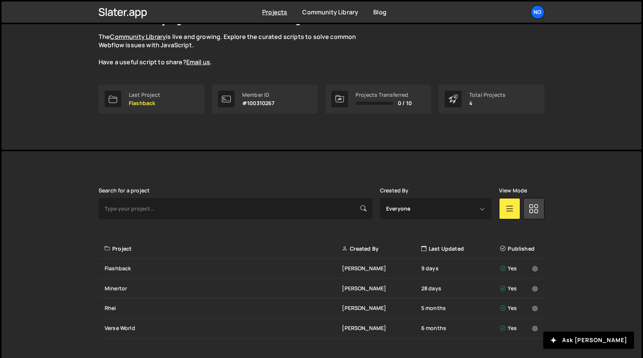
scroll to position [85, 0]
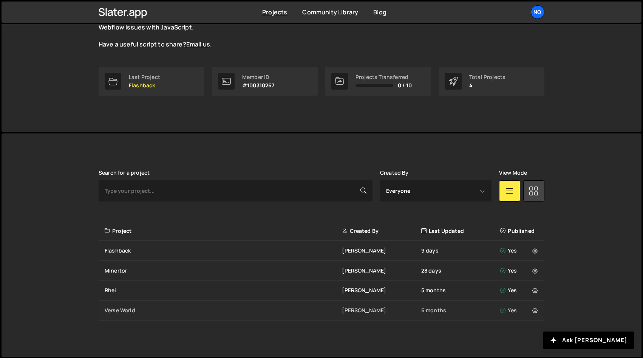
click at [118, 309] on div "Verse World" at bounding box center [223, 310] width 237 height 8
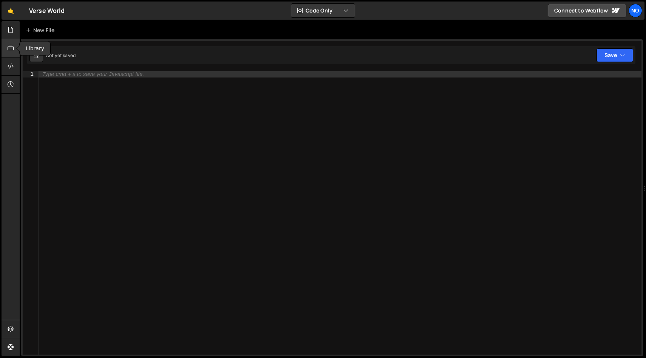
click at [9, 46] on icon at bounding box center [11, 48] width 6 height 8
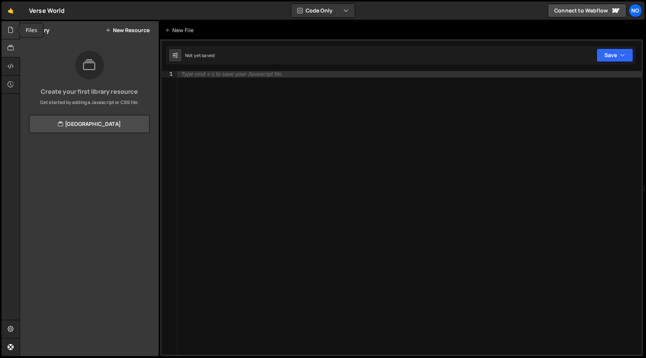
click at [9, 32] on icon at bounding box center [11, 30] width 6 height 8
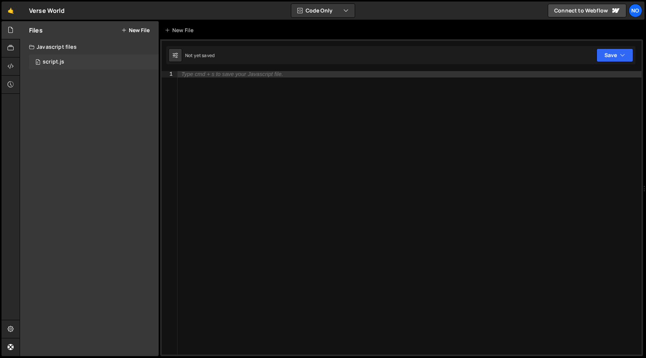
click at [51, 68] on div "0 script.js 0" at bounding box center [94, 61] width 130 height 15
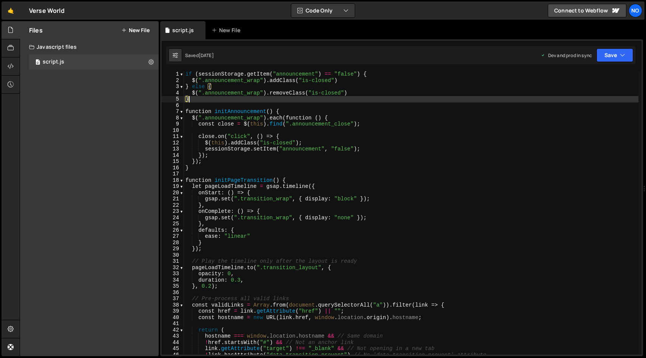
click at [391, 102] on div "if ( sessionStorage . getItem ( "announcement" ) == "false" ) { $ ( ".announcem…" at bounding box center [411, 219] width 455 height 296
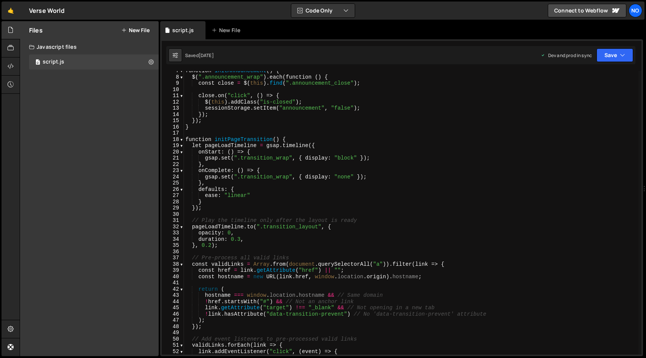
scroll to position [43, 0]
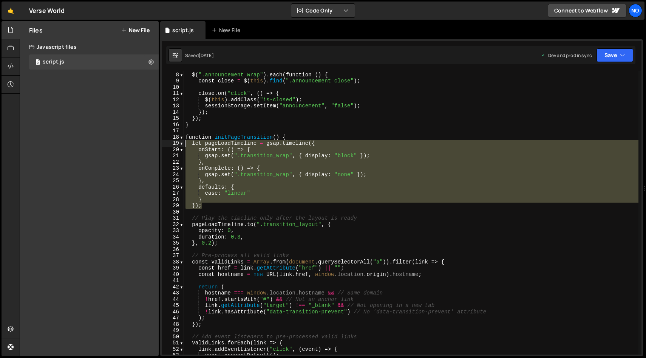
drag, startPoint x: 202, startPoint y: 206, endPoint x: 186, endPoint y: 138, distance: 69.2
click at [186, 138] on div "function initAnnouncement ( ) { $ ( ".announcement_wrap" ) . each ( function ( …" at bounding box center [411, 213] width 455 height 296
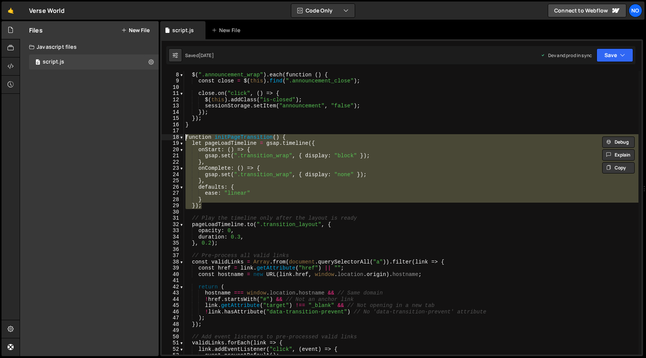
click at [229, 203] on div "function initAnnouncement ( ) { $ ( ".announcement_wrap" ) . each ( function ( …" at bounding box center [411, 212] width 455 height 283
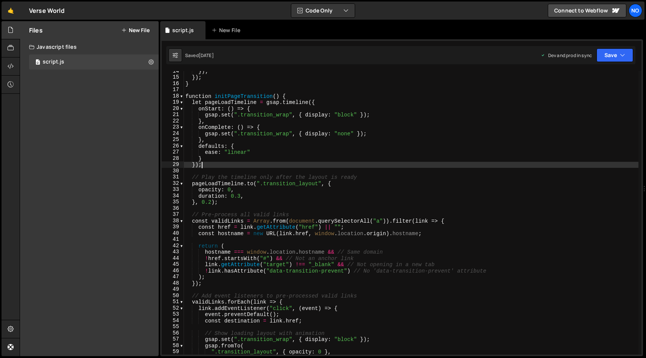
scroll to position [84, 0]
click at [185, 95] on div "}) ; }) ; } function initPageTransition ( ) { let pageLoadTimeline = gsap . tim…" at bounding box center [411, 216] width 455 height 296
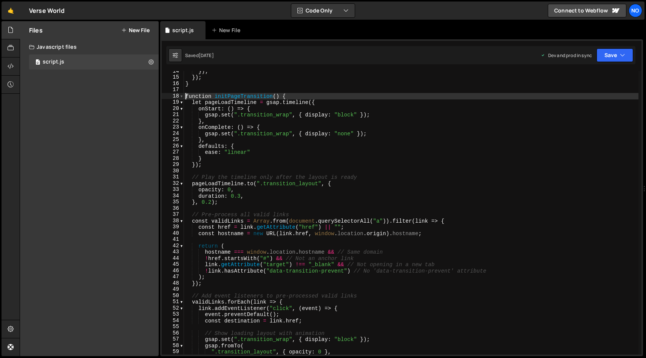
click at [183, 97] on span at bounding box center [181, 96] width 4 height 6
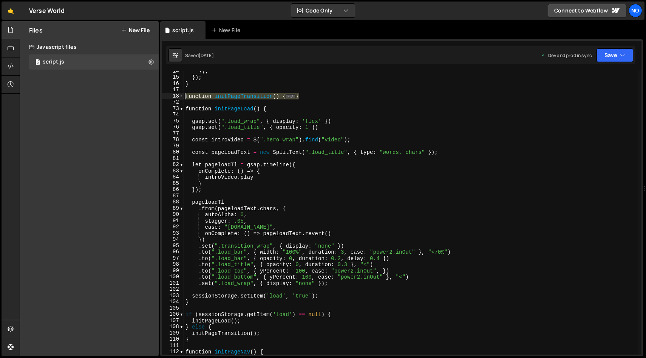
drag, startPoint x: 310, startPoint y: 97, endPoint x: 181, endPoint y: 96, distance: 128.9
click at [181, 96] on div "function initPageTransition() { 14 15 16 17 18 72 73 74 75 76 77 78 79 80 81 82…" at bounding box center [402, 212] width 480 height 283
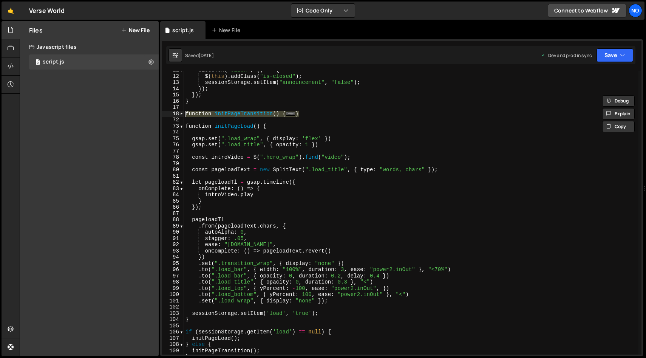
scroll to position [67, 0]
click at [326, 114] on div "close . on ( "click" , ( ) => { $ ( this ) . addClass ( "is-closed" ) ; session…" at bounding box center [411, 212] width 455 height 283
type textarea "}"
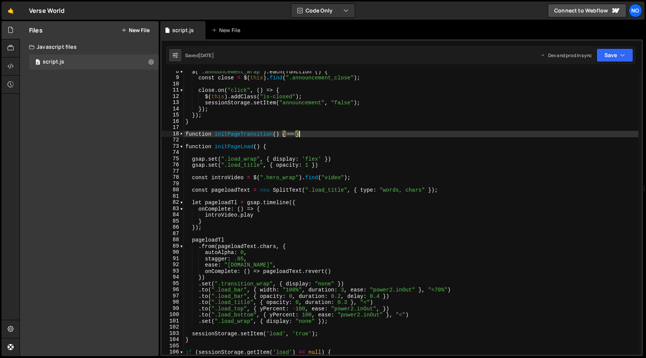
click at [294, 124] on div "$ ( ".announcement_wrap" ) . each ( function ( ) { const close = $ ( this ) . f…" at bounding box center [411, 216] width 455 height 296
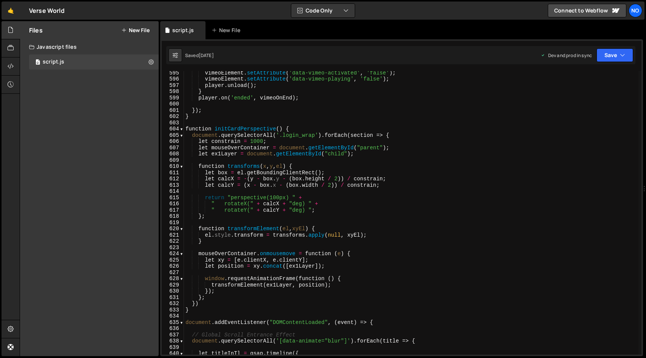
scroll to position [3395, 0]
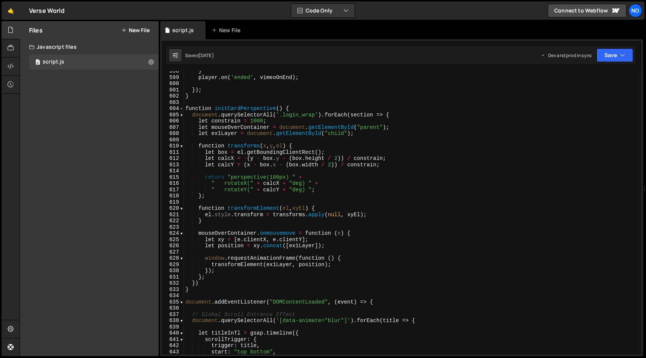
click at [181, 108] on span at bounding box center [181, 108] width 4 height 6
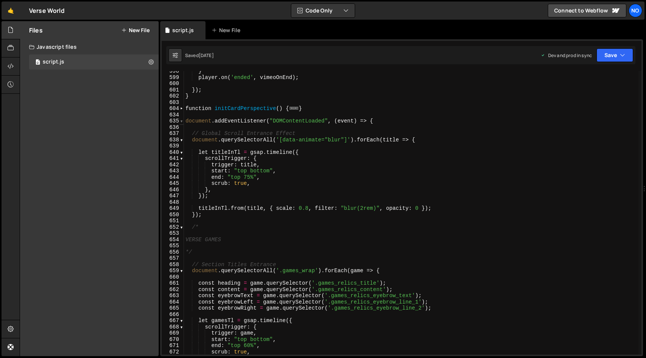
click at [183, 122] on span at bounding box center [181, 121] width 4 height 6
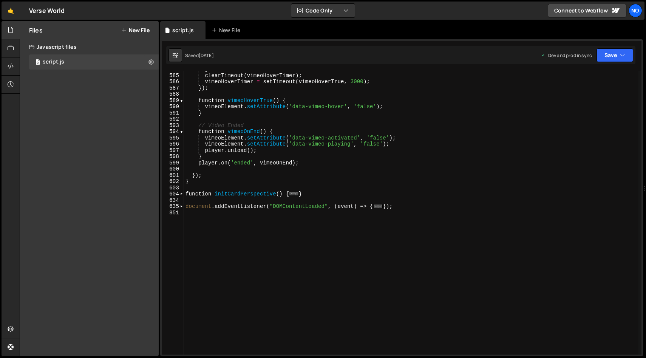
scroll to position [3310, 0]
click at [181, 208] on span at bounding box center [181, 206] width 4 height 6
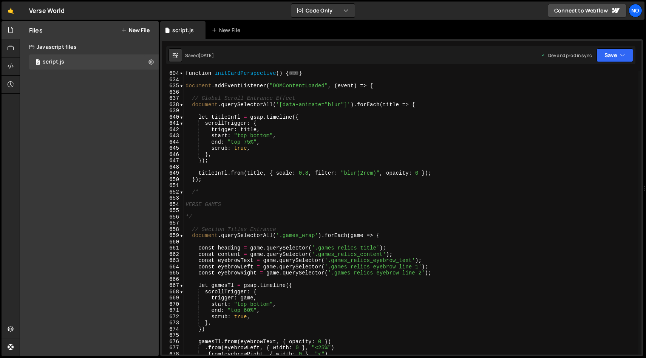
scroll to position [3430, 0]
click at [316, 94] on div "function initCardPerspective ( ) { ... } document . addEventListener ( "DOMCont…" at bounding box center [411, 218] width 455 height 296
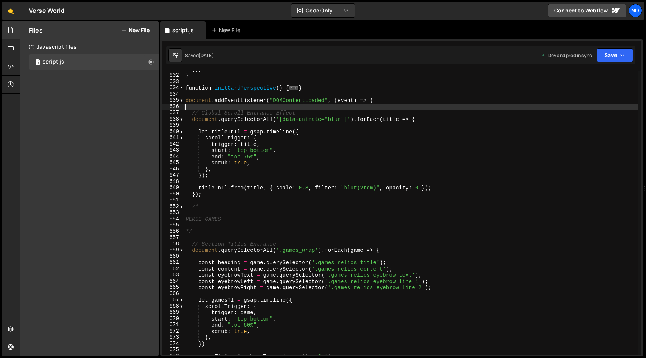
scroll to position [3415, 0]
